Goal: Transaction & Acquisition: Purchase product/service

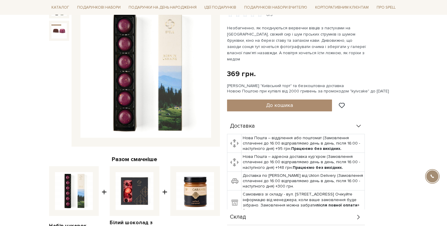
scroll to position [81, 0]
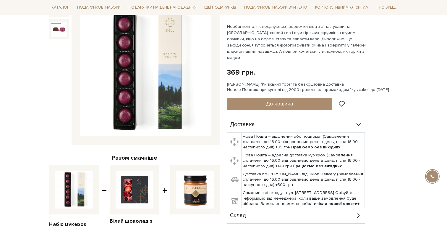
click at [355, 83] on div "[PERSON_NAME] "Київський торт" та безкоштовна доставка Новою Поштою при купівлі…" at bounding box center [312, 87] width 171 height 11
click at [355, 83] on div "Сет Цукерок "Київський торт" та безкоштовна доставка Новою Поштою при купівлі в…" at bounding box center [312, 87] width 171 height 11
copy div "kyivcake"
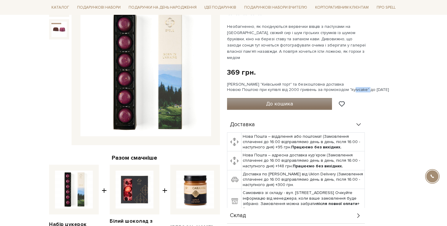
click at [273, 100] on span "До кошика" at bounding box center [279, 103] width 27 height 7
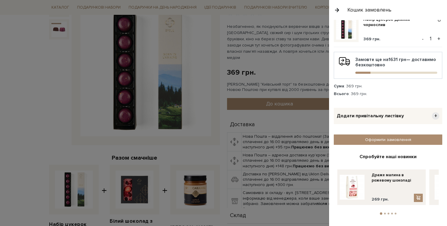
scroll to position [0, 0]
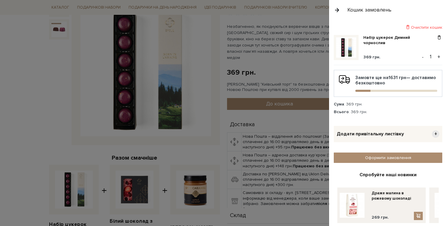
click at [337, 11] on button "button" at bounding box center [337, 10] width 7 height 10
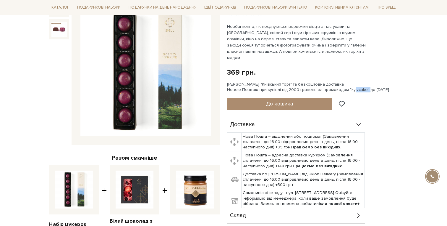
click at [306, 82] on div "Сет Цукерок "Київський торт" та безкоштовна доставка Новою Поштою при купівлі в…" at bounding box center [312, 87] width 171 height 11
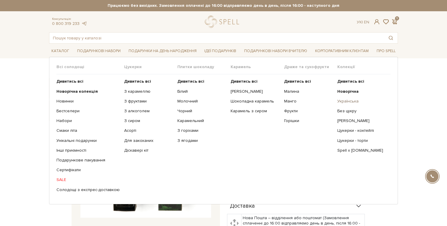
click at [343, 100] on link "Українська" at bounding box center [361, 100] width 49 height 5
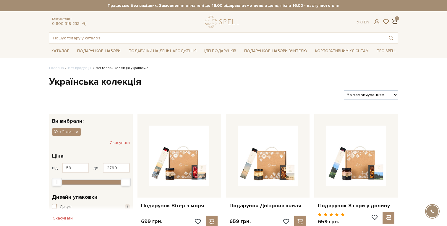
click at [397, 20] on span at bounding box center [394, 22] width 7 height 6
click at [395, 21] on span at bounding box center [394, 22] width 7 height 6
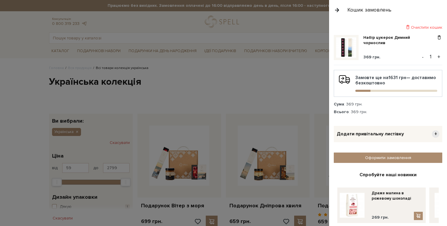
click at [339, 9] on button "button" at bounding box center [337, 10] width 7 height 10
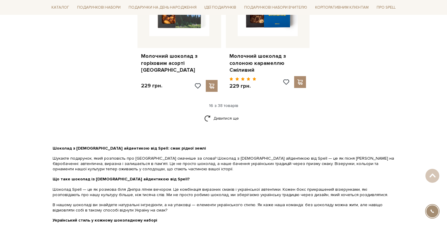
scroll to position [833, 0]
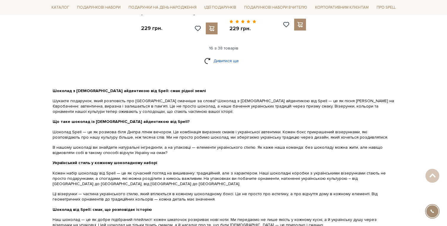
click at [219, 56] on link "Дивитися ще" at bounding box center [223, 61] width 38 height 10
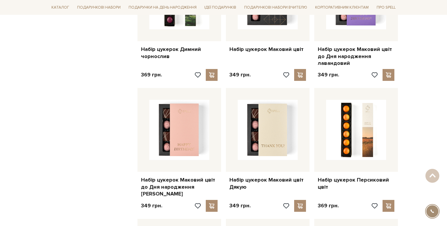
scroll to position [923, 0]
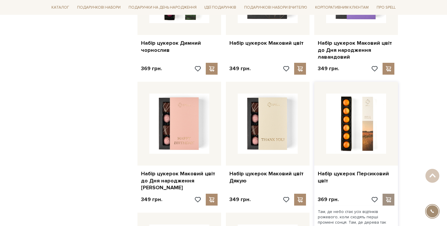
click at [388, 197] on span at bounding box center [388, 199] width 7 height 5
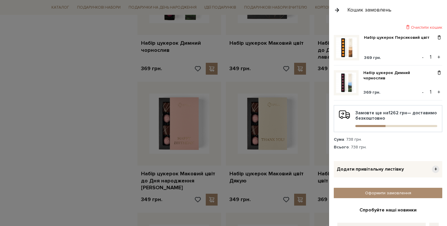
click at [437, 57] on button "+" at bounding box center [439, 57] width 7 height 9
click at [116, 131] on div at bounding box center [223, 113] width 447 height 226
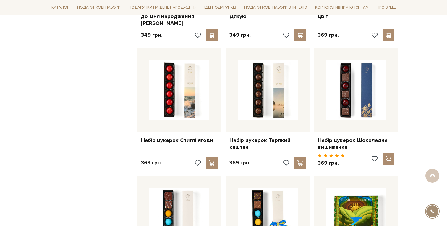
scroll to position [1095, 0]
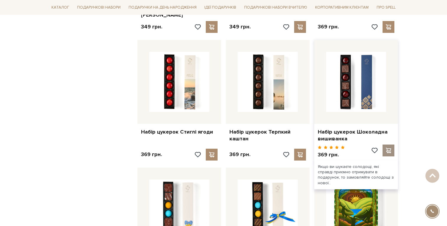
click at [389, 148] on span at bounding box center [388, 150] width 7 height 5
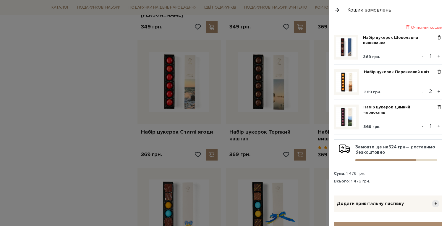
click at [438, 56] on button "+" at bounding box center [439, 56] width 7 height 9
click at [105, 89] on div at bounding box center [223, 113] width 447 height 226
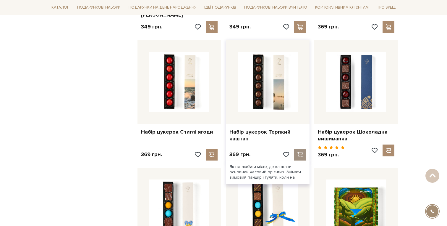
click at [301, 152] on span at bounding box center [299, 154] width 7 height 5
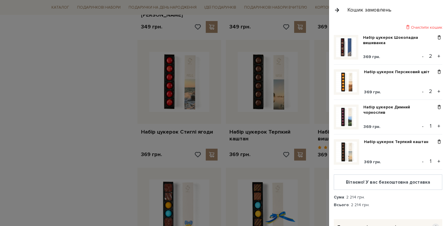
click at [438, 160] on button "+" at bounding box center [439, 161] width 7 height 9
click at [118, 119] on div at bounding box center [223, 113] width 447 height 226
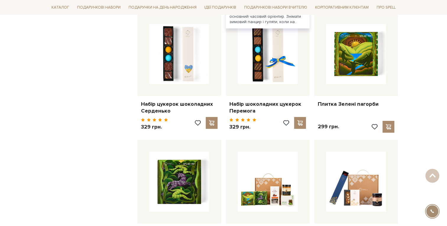
scroll to position [1240, 0]
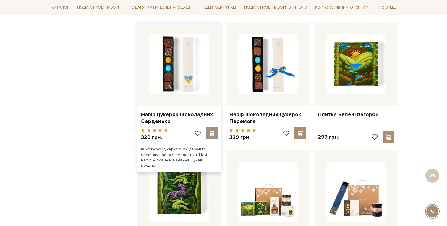
click at [211, 130] on span at bounding box center [211, 132] width 7 height 5
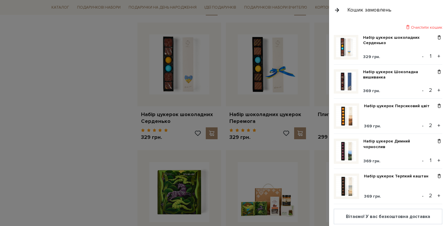
click at [293, 119] on div at bounding box center [223, 113] width 447 height 226
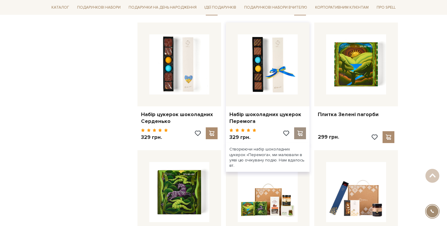
click at [300, 130] on span at bounding box center [299, 132] width 7 height 5
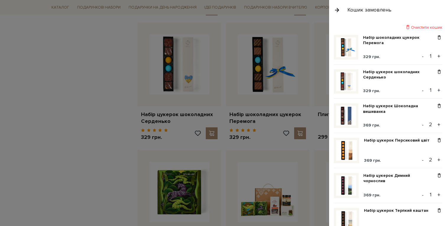
click at [124, 129] on div at bounding box center [223, 113] width 447 height 226
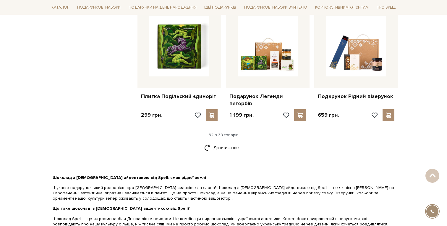
scroll to position [1386, 0]
click at [214, 142] on link "Дивитися ще" at bounding box center [223, 147] width 38 height 10
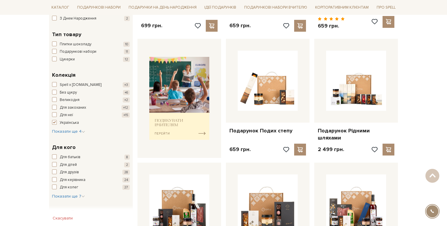
scroll to position [0, 0]
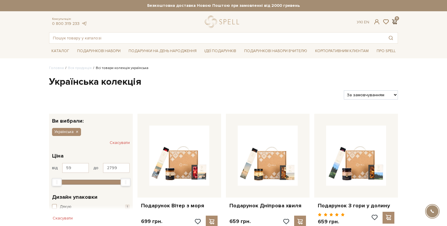
click at [393, 21] on span at bounding box center [394, 22] width 7 height 6
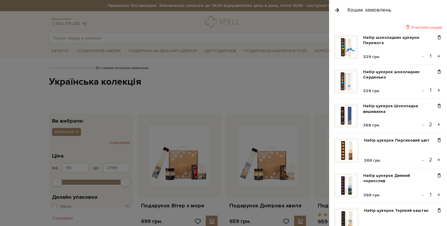
click at [308, 98] on div at bounding box center [223, 113] width 447 height 226
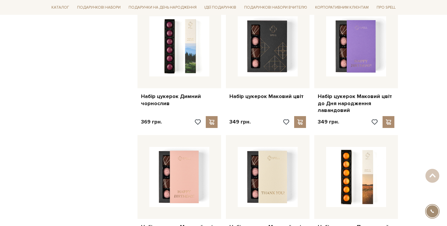
scroll to position [846, 0]
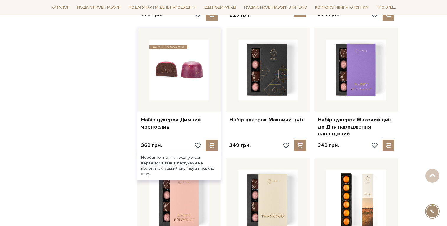
click at [196, 62] on img at bounding box center [179, 70] width 60 height 60
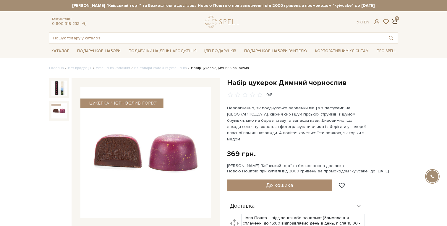
click at [394, 20] on span at bounding box center [394, 22] width 7 height 6
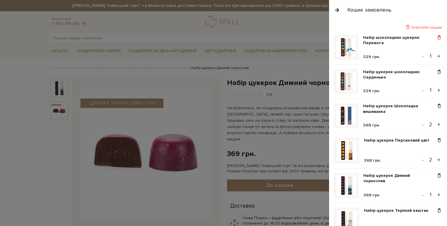
click at [440, 37] on span at bounding box center [439, 37] width 6 height 5
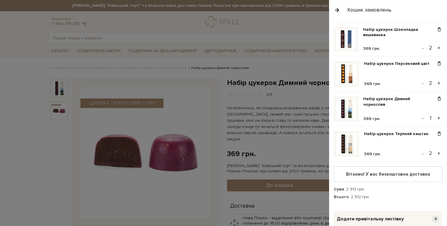
scroll to position [33, 0]
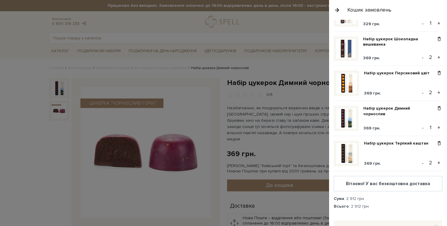
click at [437, 127] on button "+" at bounding box center [439, 127] width 7 height 9
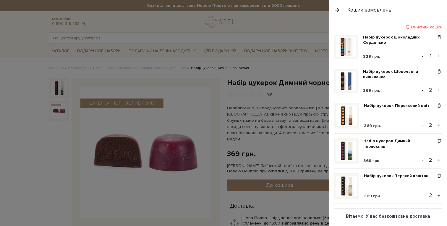
scroll to position [0, 0]
click at [301, 64] on div at bounding box center [223, 113] width 447 height 226
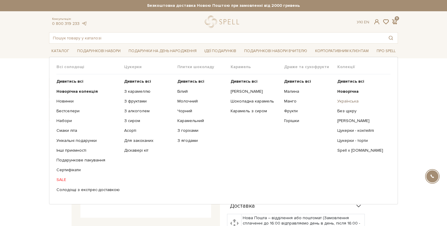
click at [350, 99] on link "Українська" at bounding box center [361, 100] width 49 height 5
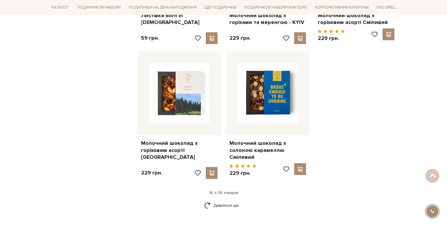
scroll to position [689, 0]
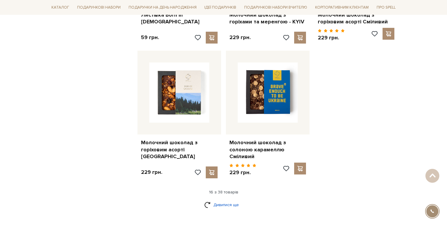
click at [227, 199] on link "Дивитися ще" at bounding box center [223, 204] width 38 height 10
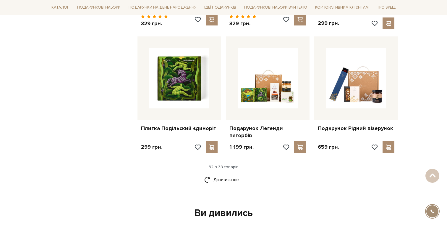
scroll to position [1358, 0]
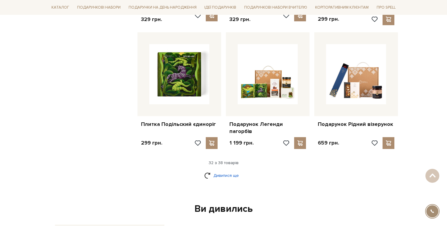
click at [227, 170] on link "Дивитися ще" at bounding box center [223, 175] width 38 height 10
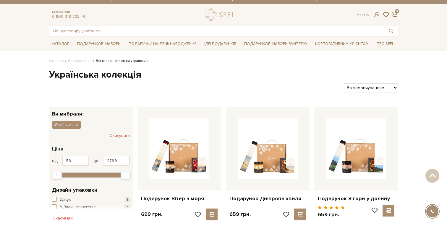
scroll to position [0, 0]
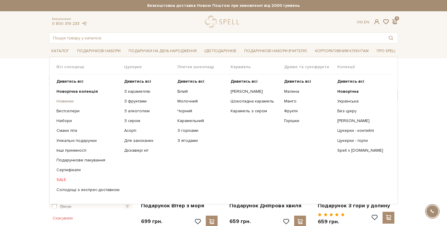
click at [63, 102] on link "Новинки" at bounding box center [87, 100] width 63 height 5
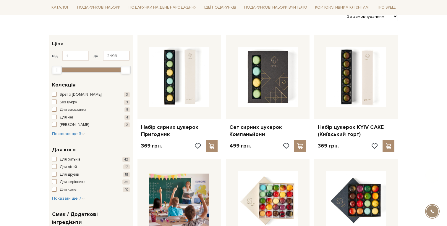
scroll to position [86, 0]
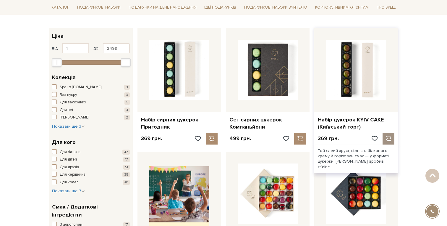
click at [391, 137] on span at bounding box center [388, 138] width 7 height 5
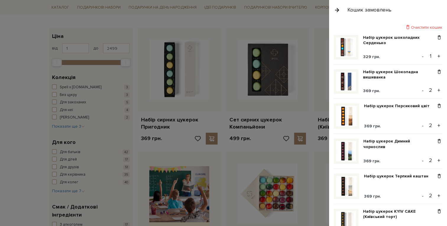
click at [312, 23] on div at bounding box center [223, 113] width 447 height 226
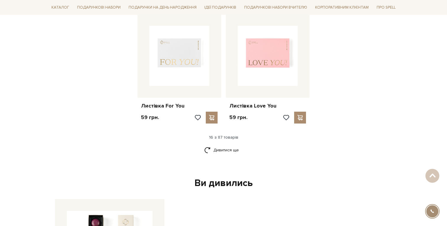
scroll to position [733, 0]
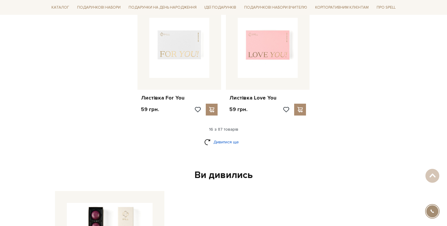
click at [227, 143] on link "Дивитися ще" at bounding box center [223, 142] width 38 height 10
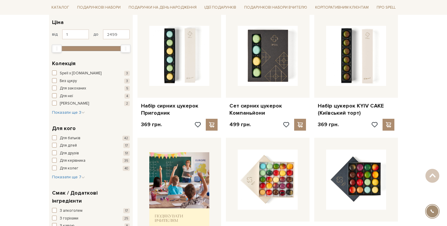
scroll to position [0, 0]
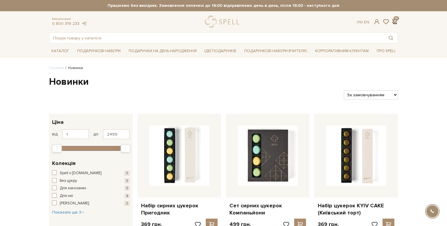
click at [394, 22] on span at bounding box center [394, 22] width 7 height 6
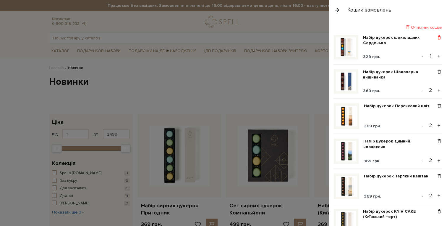
click at [440, 38] on span at bounding box center [439, 37] width 6 height 5
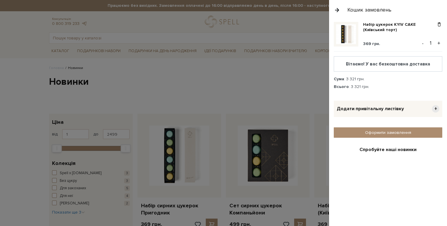
scroll to position [159, 0]
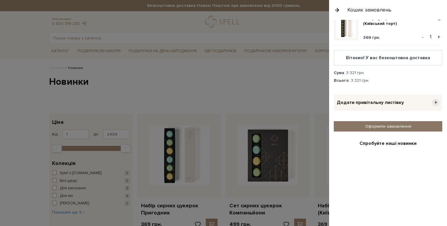
click at [391, 126] on link "Оформити замовлення" at bounding box center [388, 126] width 109 height 10
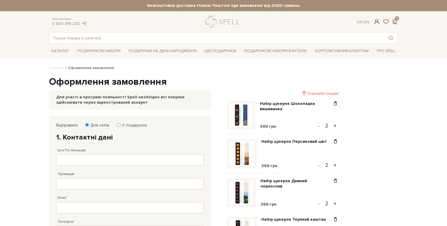
type input "[EMAIL_ADDRESS][DOMAIN_NAME]"
click at [377, 22] on span at bounding box center [377, 22] width 7 height 6
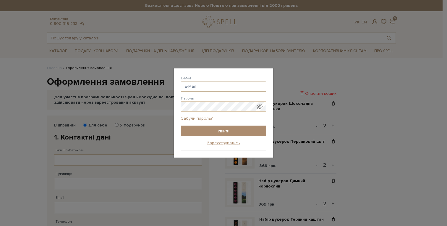
click at [199, 86] on input "E-Mail" at bounding box center [223, 86] width 85 height 10
type input "[EMAIL_ADDRESS][DOMAIN_NAME]"
click at [207, 133] on input "Увійти" at bounding box center [223, 130] width 85 height 10
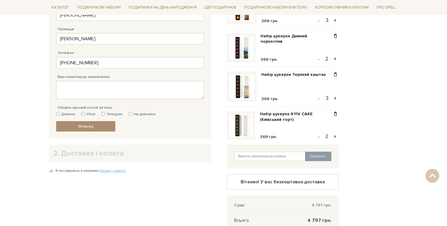
scroll to position [154, 0]
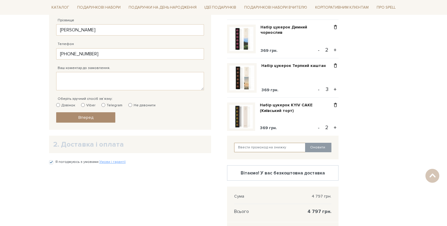
click at [262, 148] on input "text" at bounding box center [270, 147] width 72 height 9
paste input "kyivcake"
type input "kyivcake"
click at [324, 147] on button "Оновити" at bounding box center [318, 147] width 26 height 9
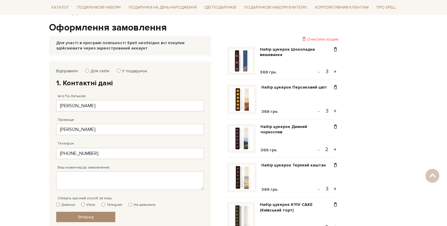
scroll to position [55, 0]
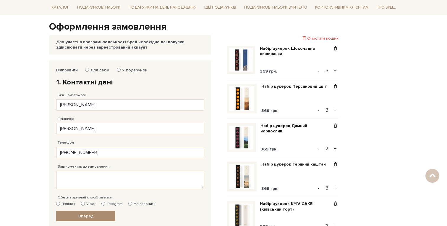
click at [322, 71] on button "-" at bounding box center [319, 70] width 6 height 9
type input "2"
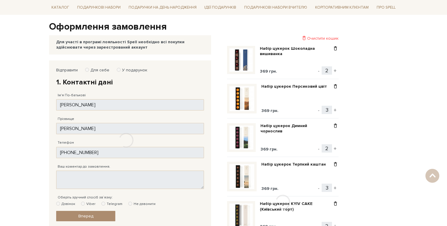
click at [322, 109] on div at bounding box center [283, 201] width 112 height 333
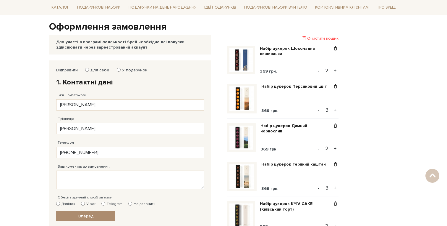
click at [320, 109] on button "-" at bounding box center [319, 110] width 6 height 9
type input "2"
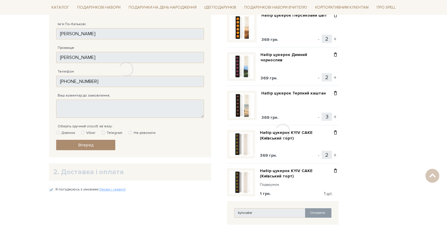
scroll to position [127, 0]
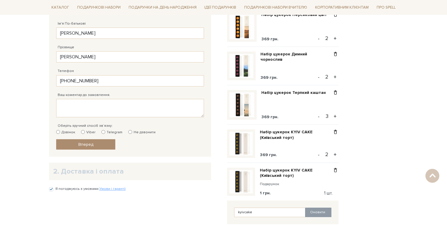
click at [321, 117] on button "-" at bounding box center [319, 116] width 6 height 9
type input "2"
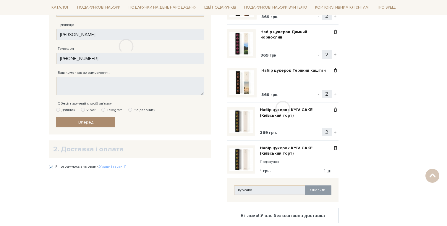
scroll to position [150, 0]
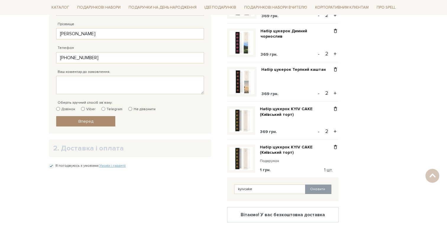
click at [320, 131] on button "-" at bounding box center [319, 131] width 6 height 9
type input "1"
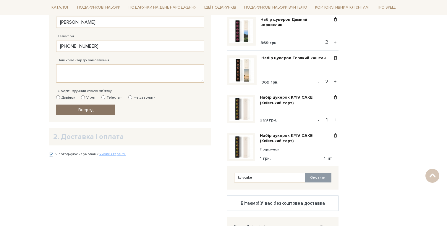
click at [93, 109] on span "Вперед" at bounding box center [85, 109] width 15 height 5
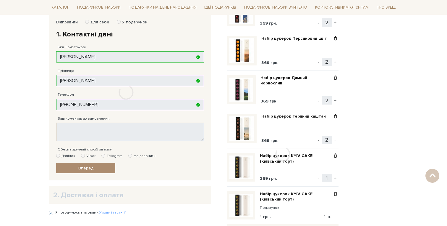
scroll to position [101, 0]
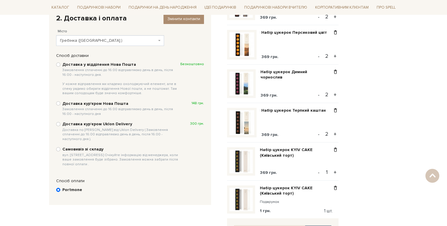
scroll to position [109, 0]
click at [61, 64] on div "Доставка у відділення Нова Пошта Замовлення сплаченні до 16:00 відправляємо ден…" at bounding box center [130, 78] width 148 height 35
click at [57, 63] on input "Доставка у відділення Нова Пошта Замовлення сплаченні до 16:00 відправляємо ден…" at bounding box center [58, 64] width 4 height 4
radio input "true"
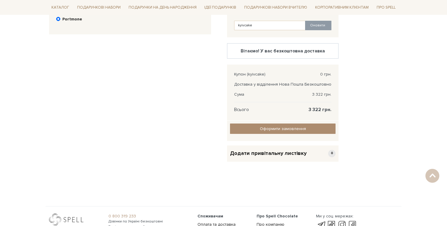
scroll to position [320, 0]
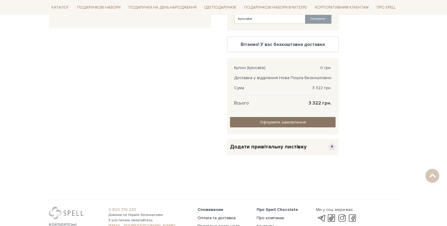
click at [296, 122] on input "Оформити замовлення" at bounding box center [283, 122] width 106 height 10
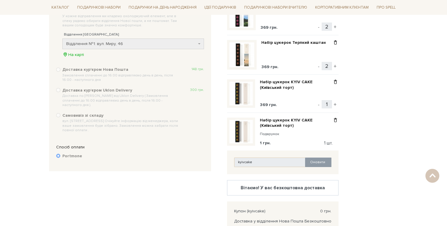
scroll to position [162, 0]
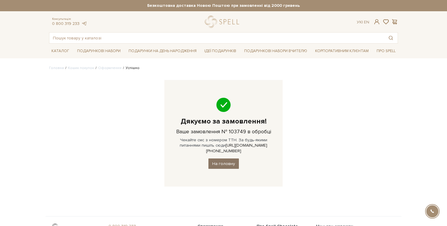
click at [222, 160] on link "На головну" at bounding box center [224, 163] width 30 height 10
